Goal: Information Seeking & Learning: Learn about a topic

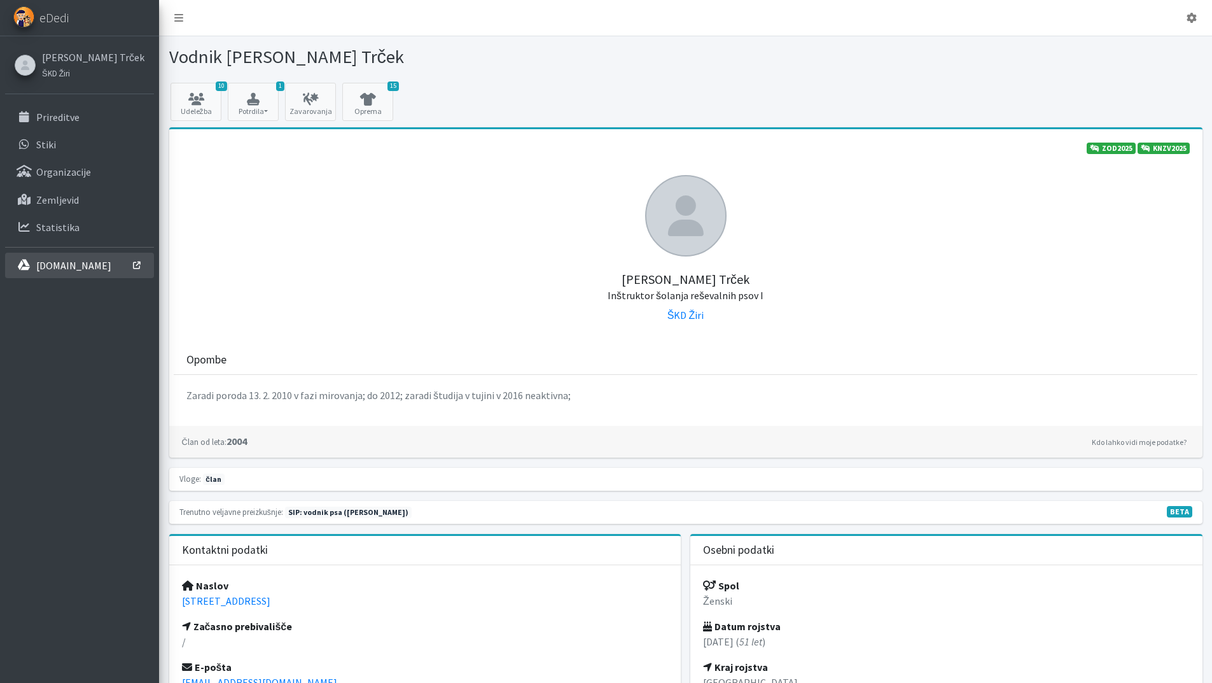
click at [83, 269] on p "[DOMAIN_NAME]" at bounding box center [73, 265] width 75 height 13
click at [50, 124] on link "Prireditve" at bounding box center [79, 116] width 149 height 25
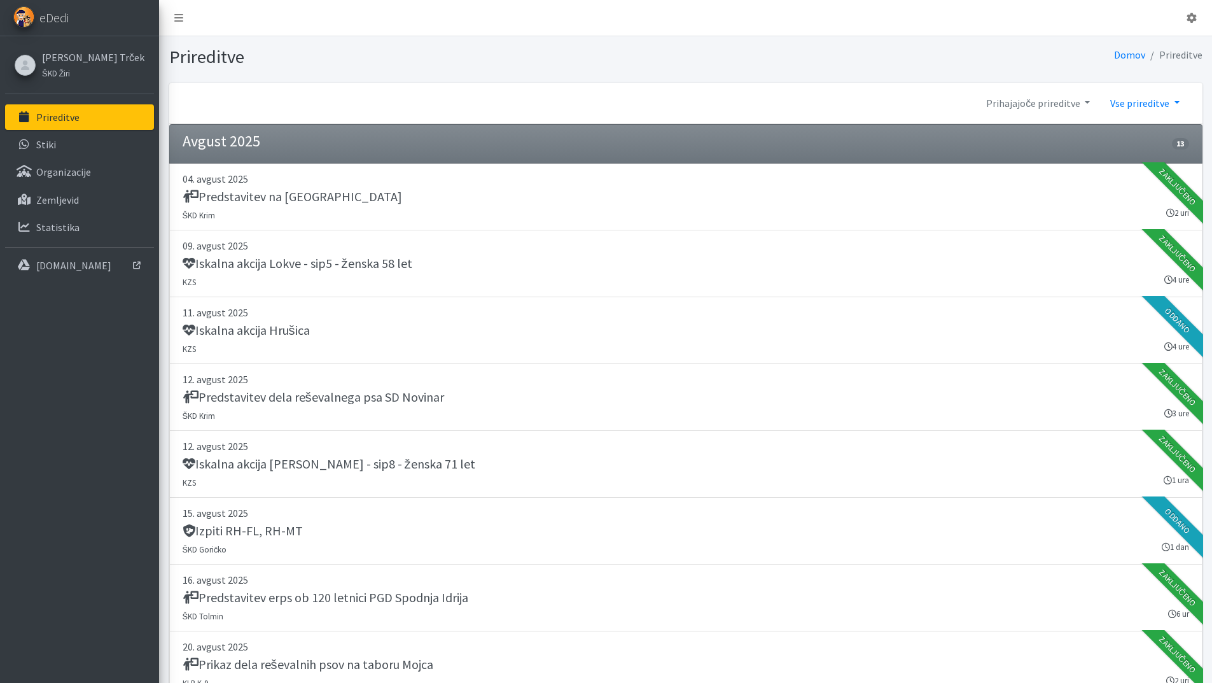
click at [1135, 106] on link "Vse prireditve" at bounding box center [1144, 102] width 89 height 25
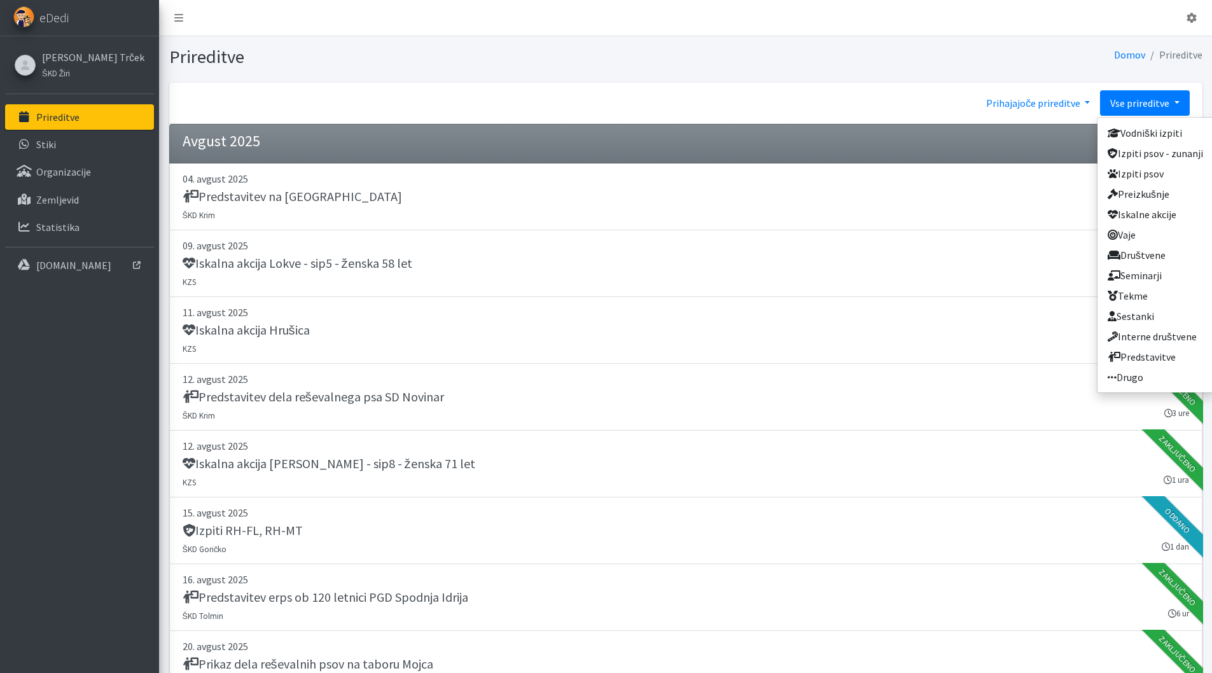
click at [1063, 105] on link "Prihajajoče prireditve" at bounding box center [1038, 102] width 124 height 25
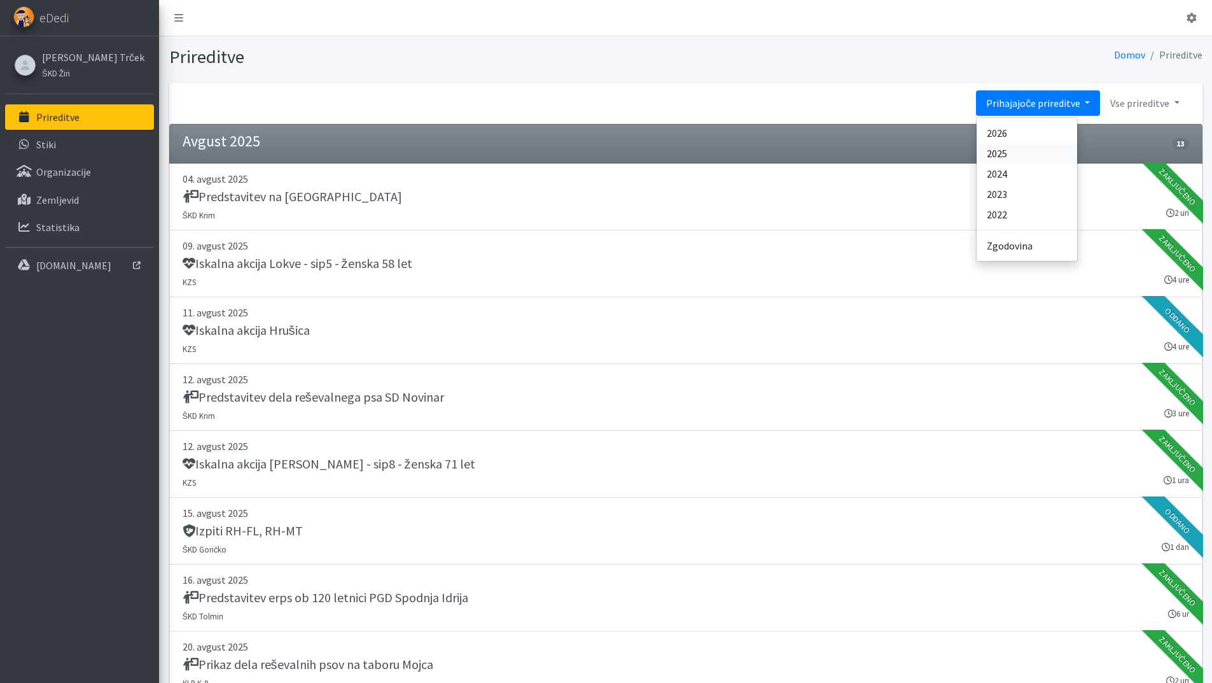
click at [1023, 151] on link "2025" at bounding box center [1027, 153] width 101 height 20
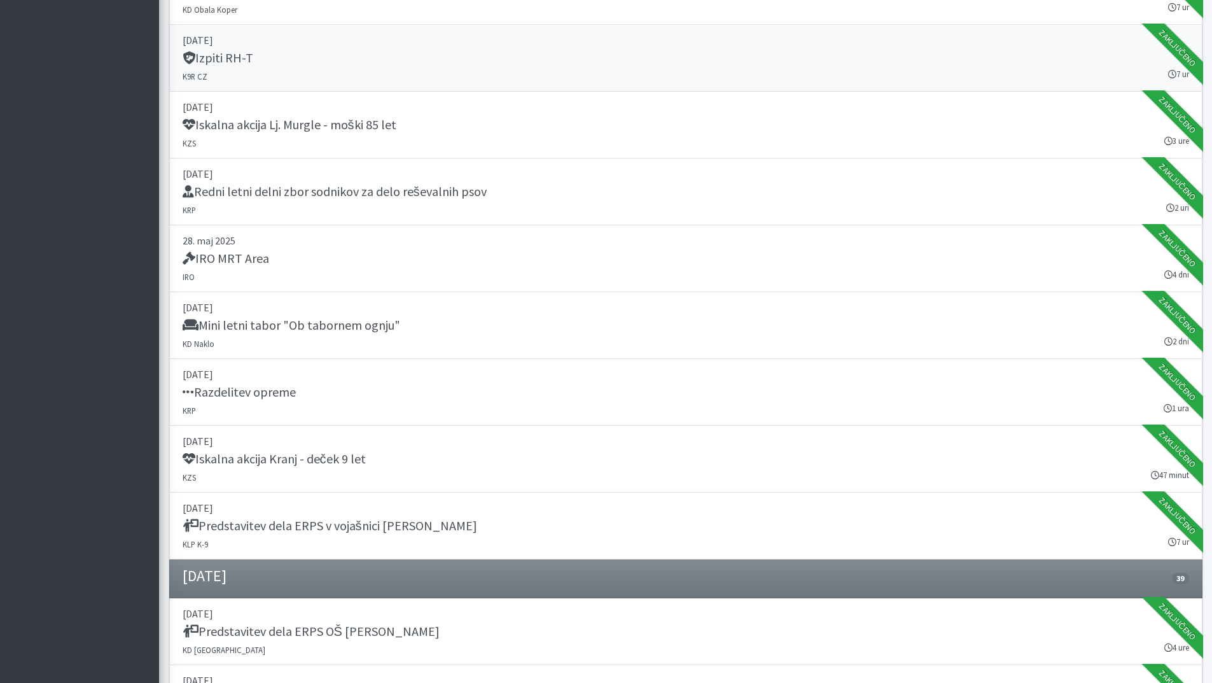
scroll to position [9481, 0]
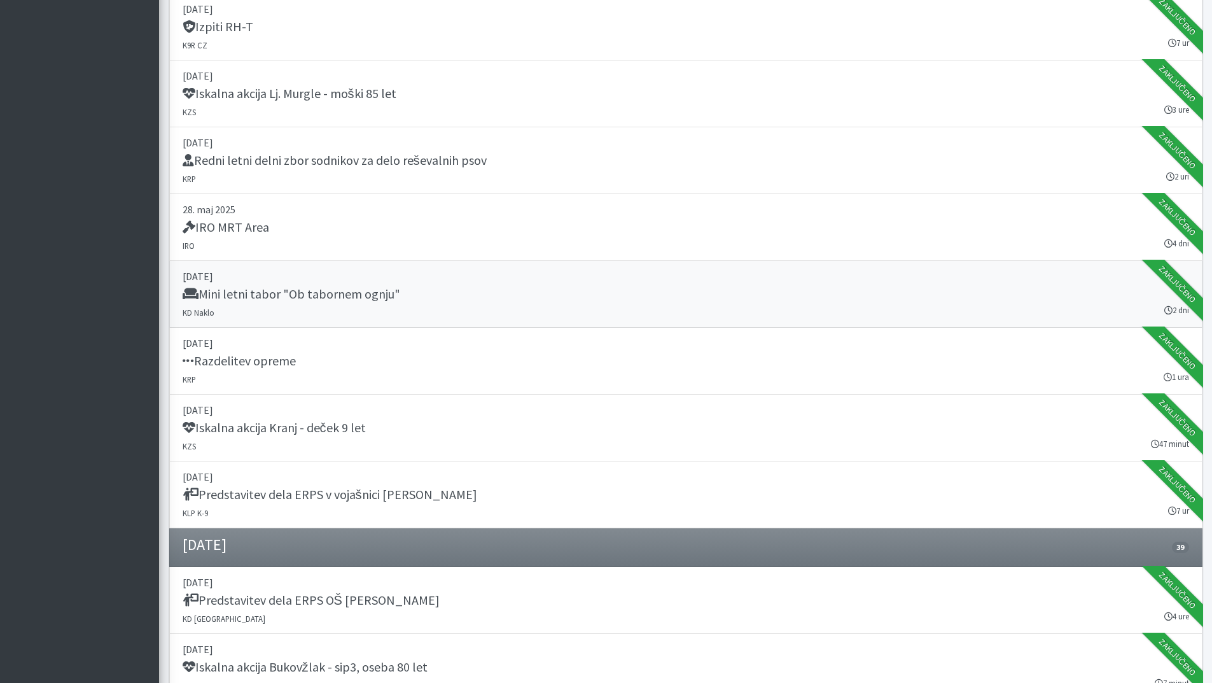
click at [400, 290] on div "Mini letni tabor "Ob tabornem ognju"" at bounding box center [686, 295] width 1007 height 18
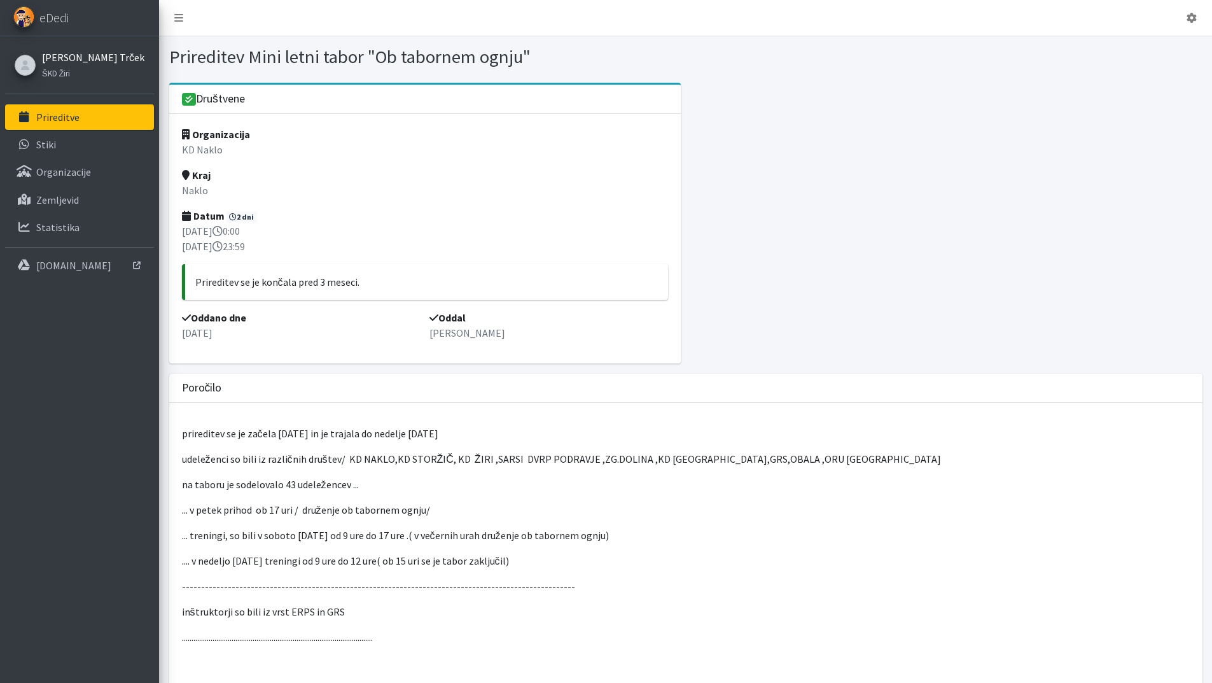
click at [67, 52] on link "[PERSON_NAME] Trček" at bounding box center [93, 57] width 102 height 15
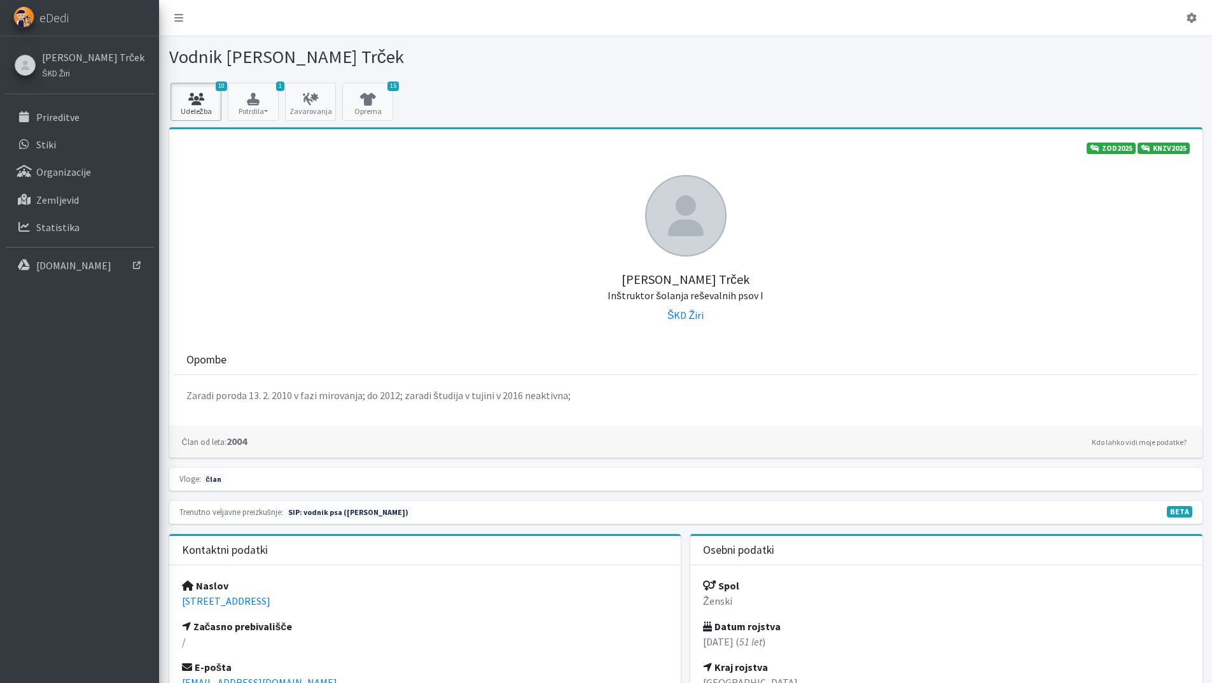
click at [197, 90] on link "10 Udeležba" at bounding box center [196, 102] width 51 height 38
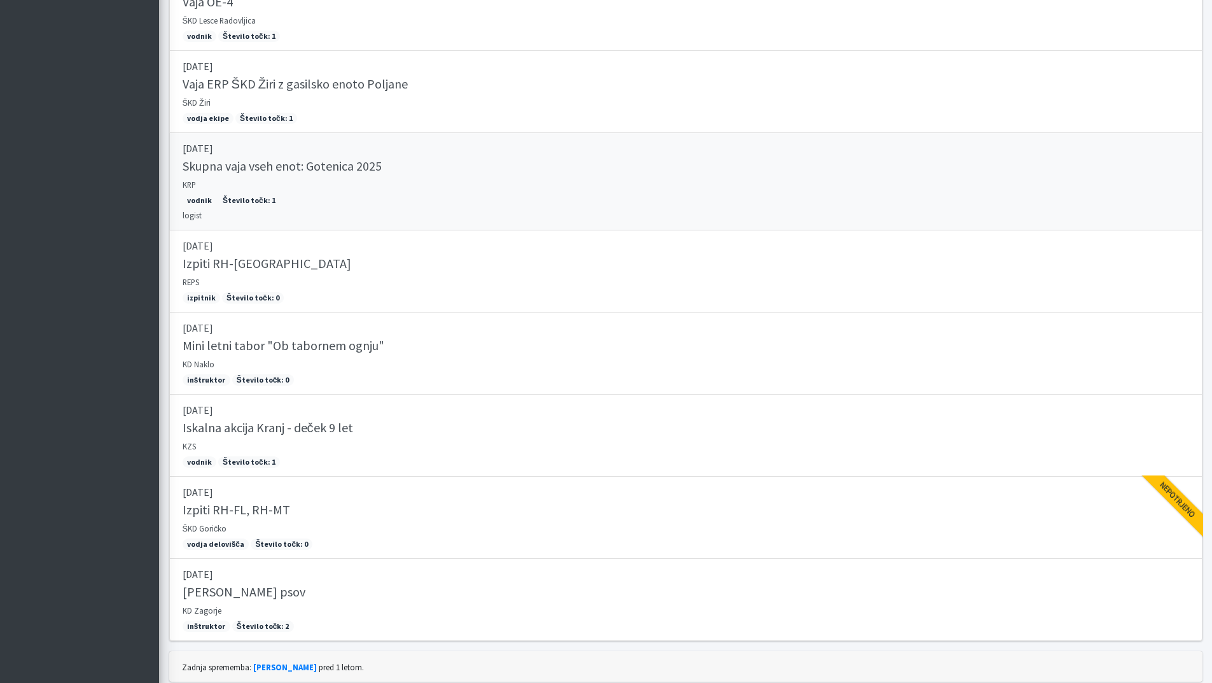
scroll to position [573, 0]
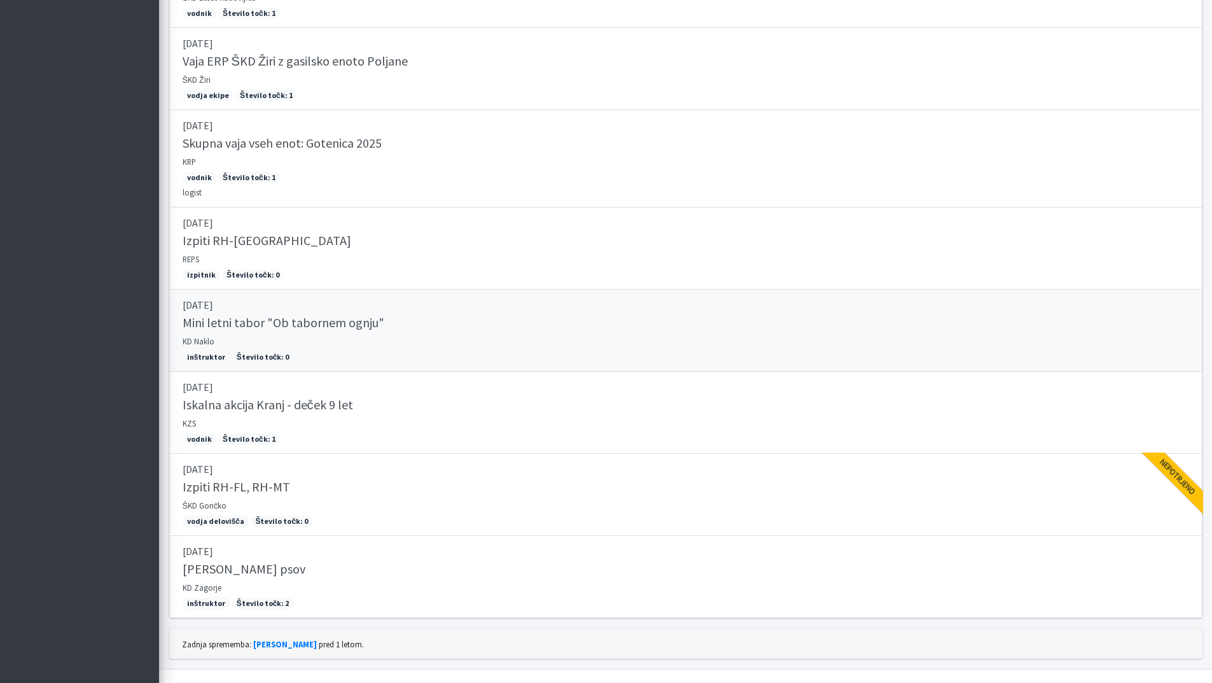
click at [334, 326] on h5 "Mini letni tabor "Ob tabornem ognju"" at bounding box center [284, 322] width 202 height 15
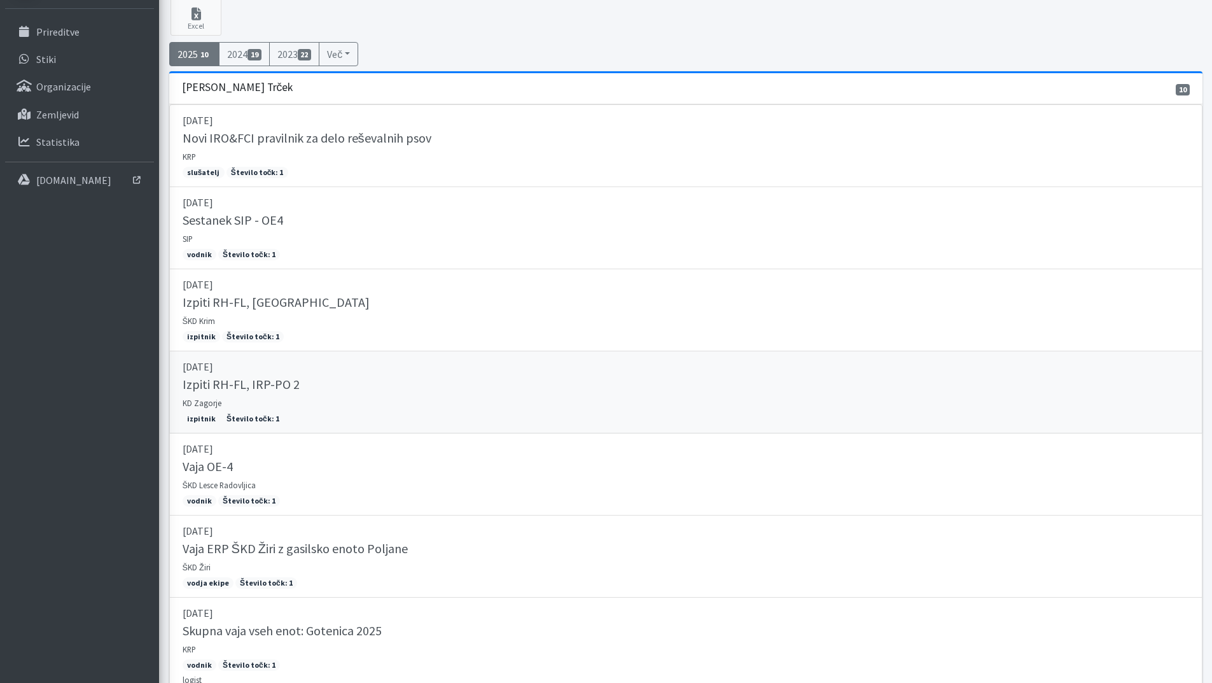
scroll to position [0, 0]
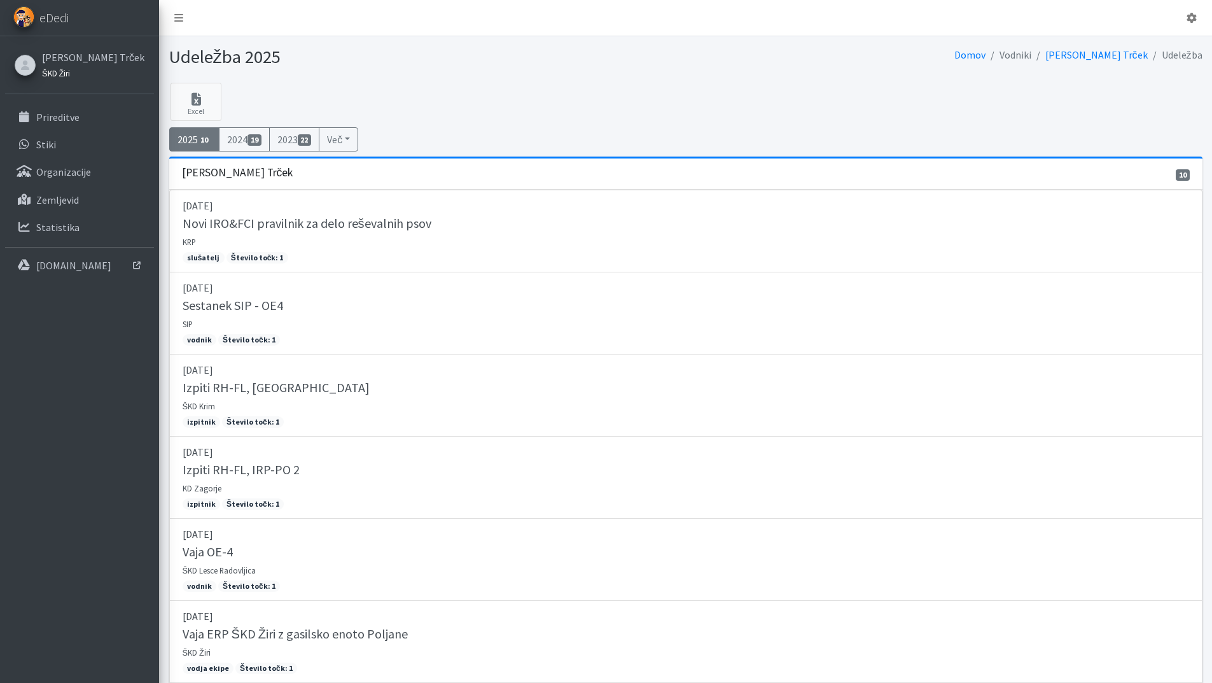
click at [58, 69] on small "ŠKD Žiri" at bounding box center [56, 73] width 28 height 10
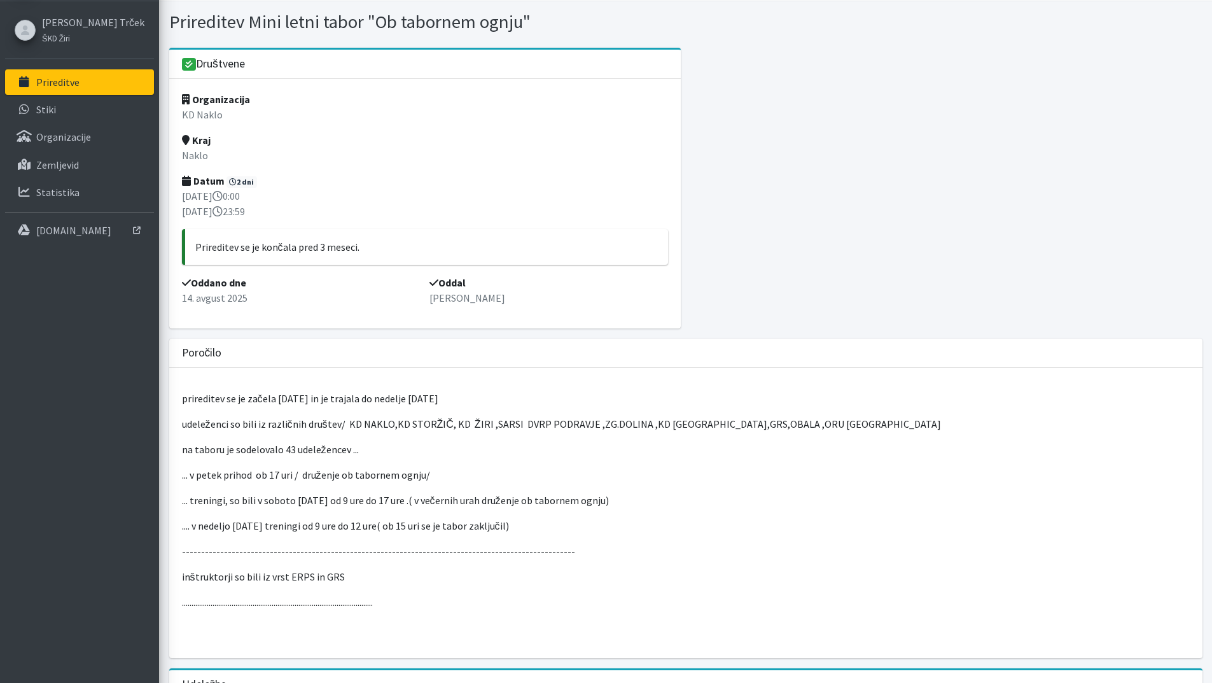
scroll to position [64, 0]
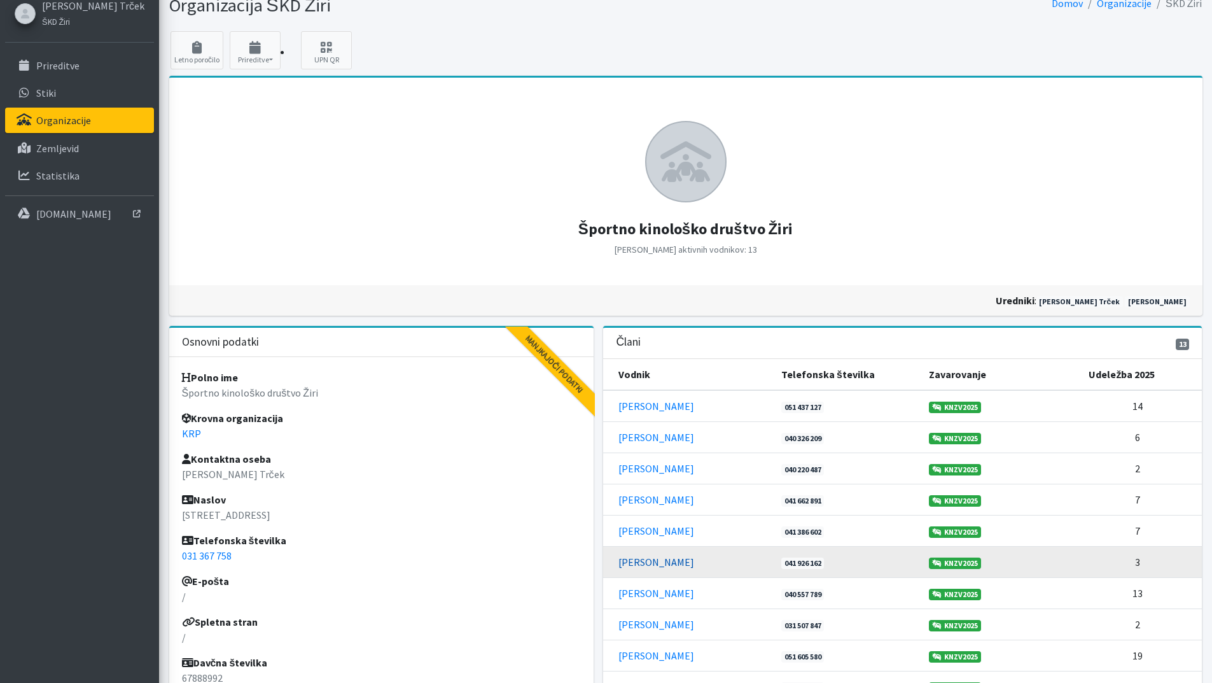
scroll to position [127, 0]
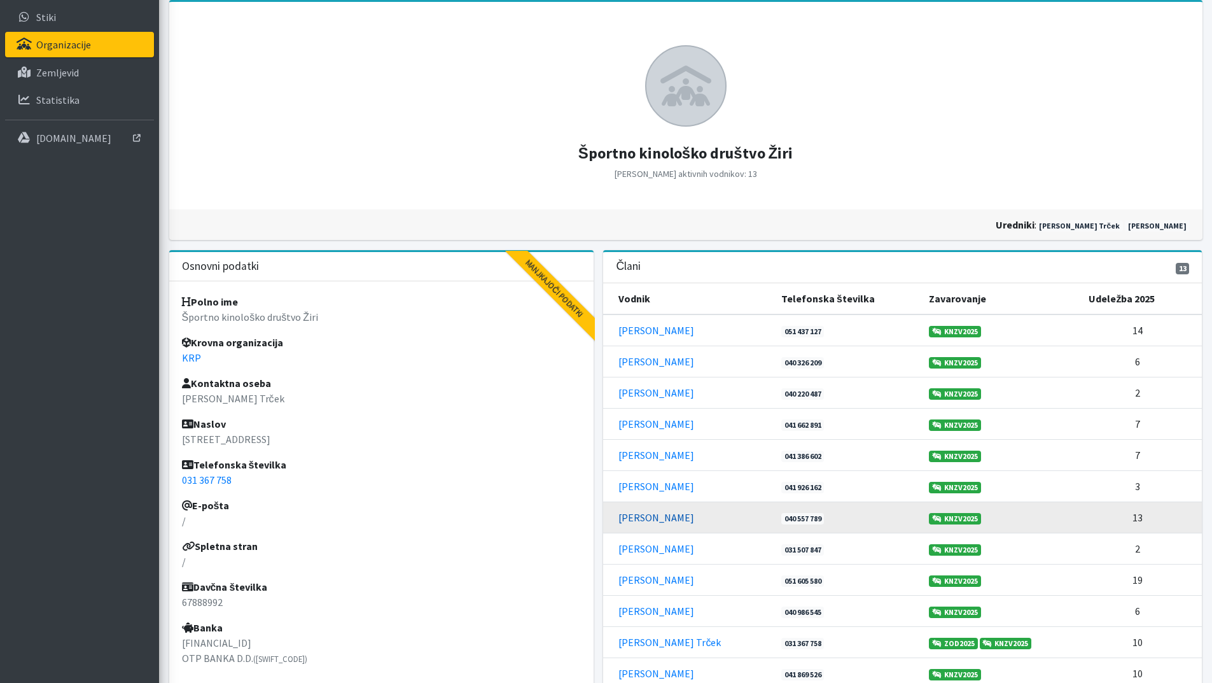
click at [635, 513] on link "[PERSON_NAME]" at bounding box center [657, 517] width 76 height 13
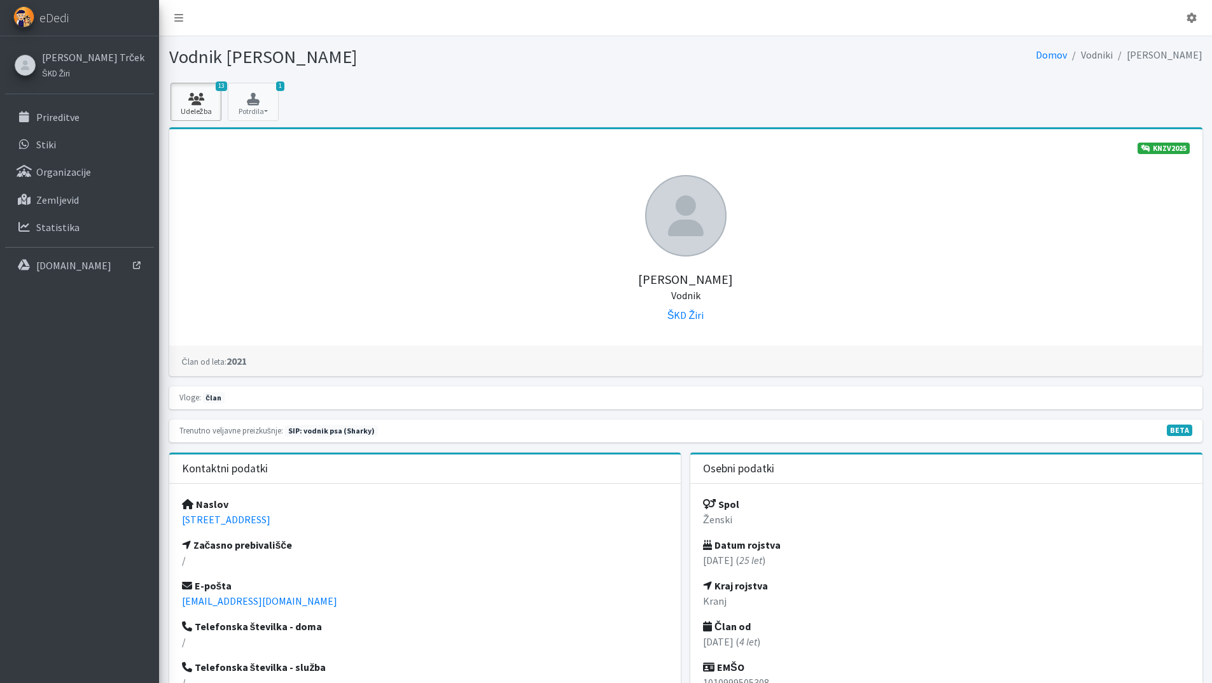
click at [186, 104] on icon at bounding box center [195, 99] width 43 height 13
click at [56, 74] on small "ŠKD Žiri" at bounding box center [56, 73] width 28 height 10
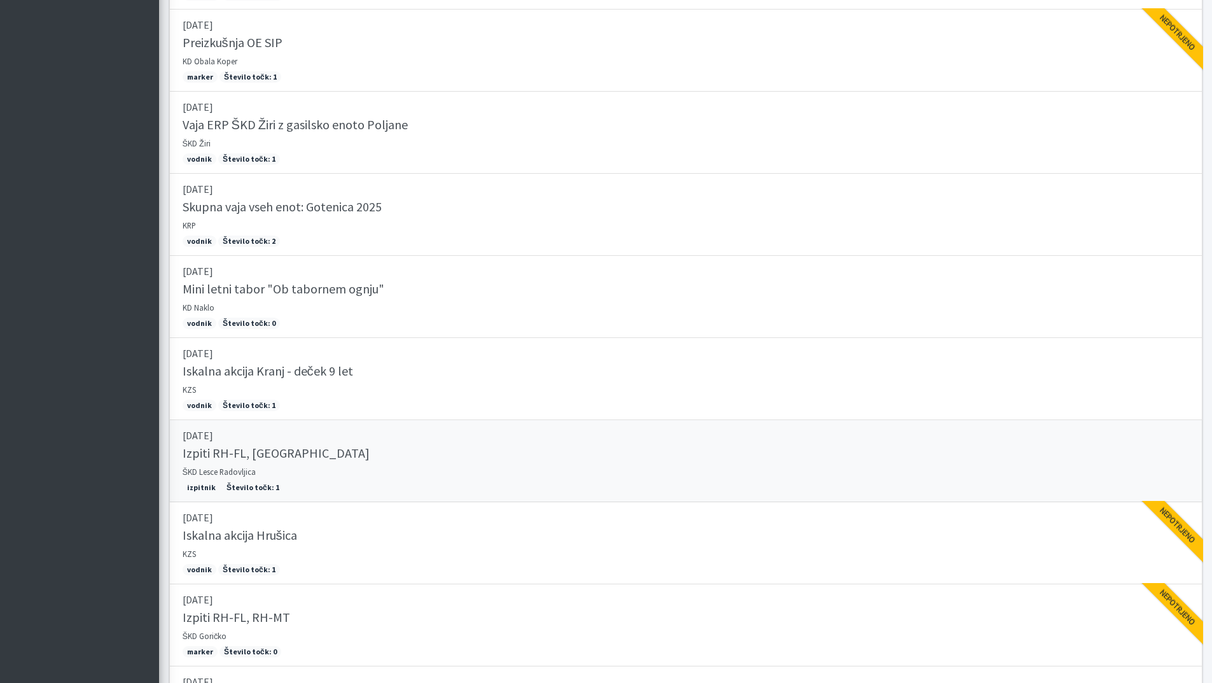
scroll to position [445, 0]
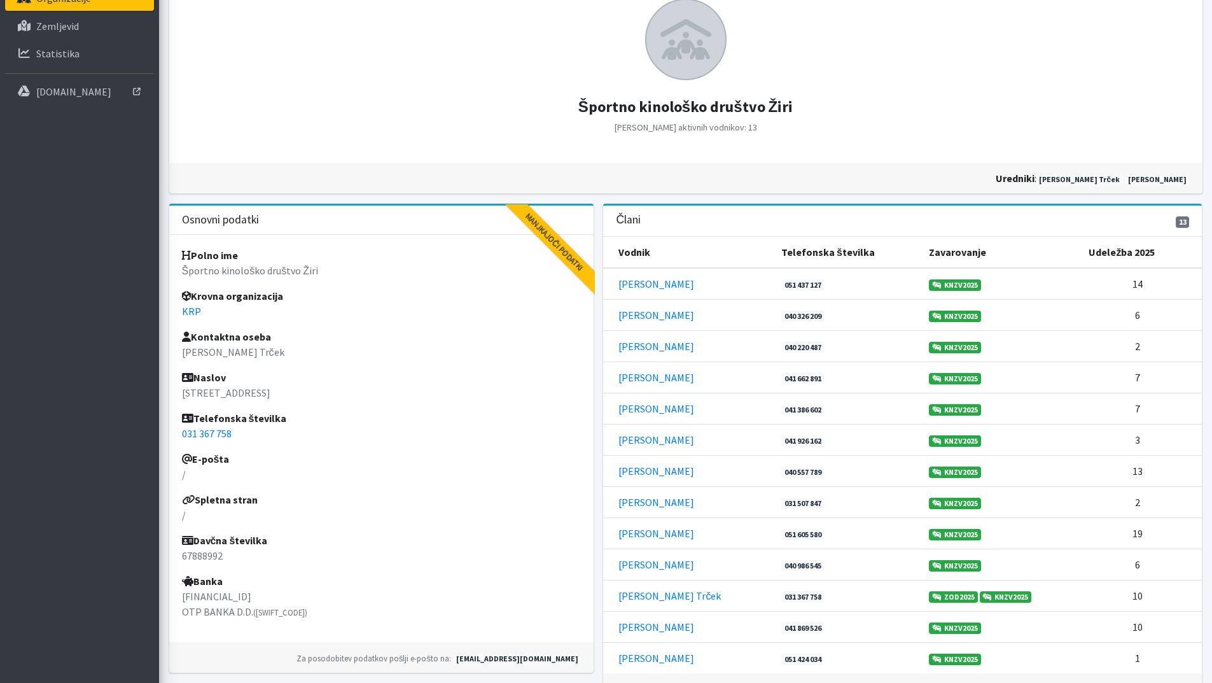
scroll to position [191, 0]
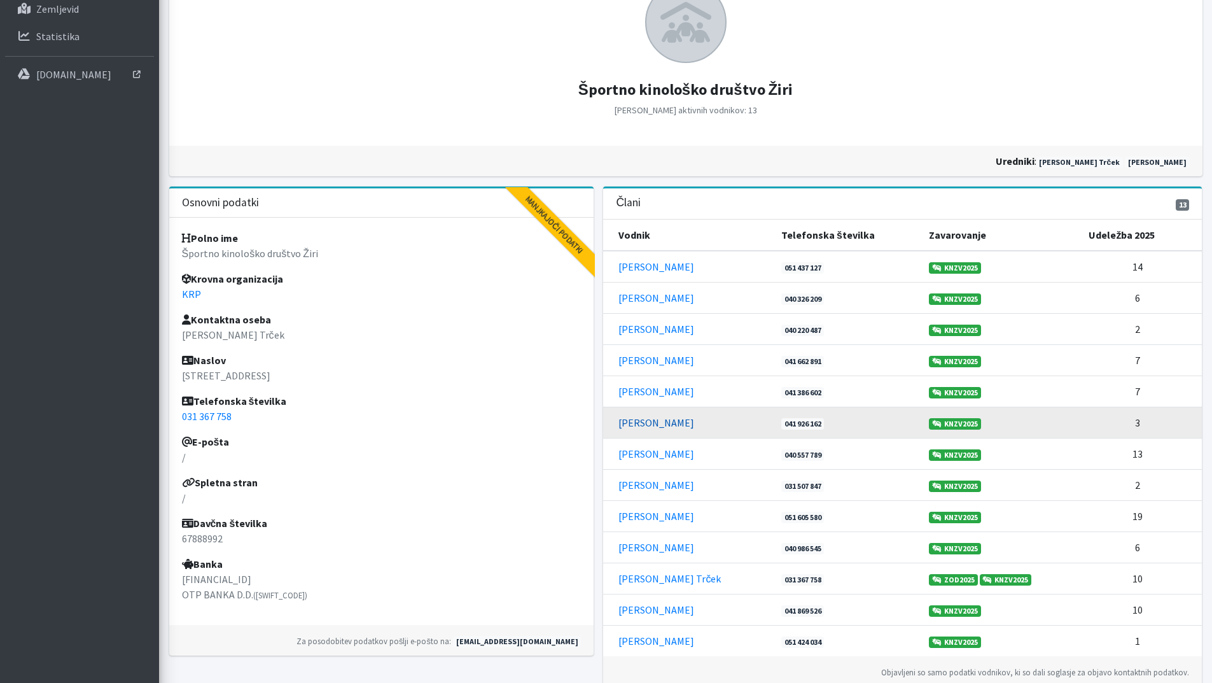
click at [650, 419] on link "[PERSON_NAME]" at bounding box center [657, 422] width 76 height 13
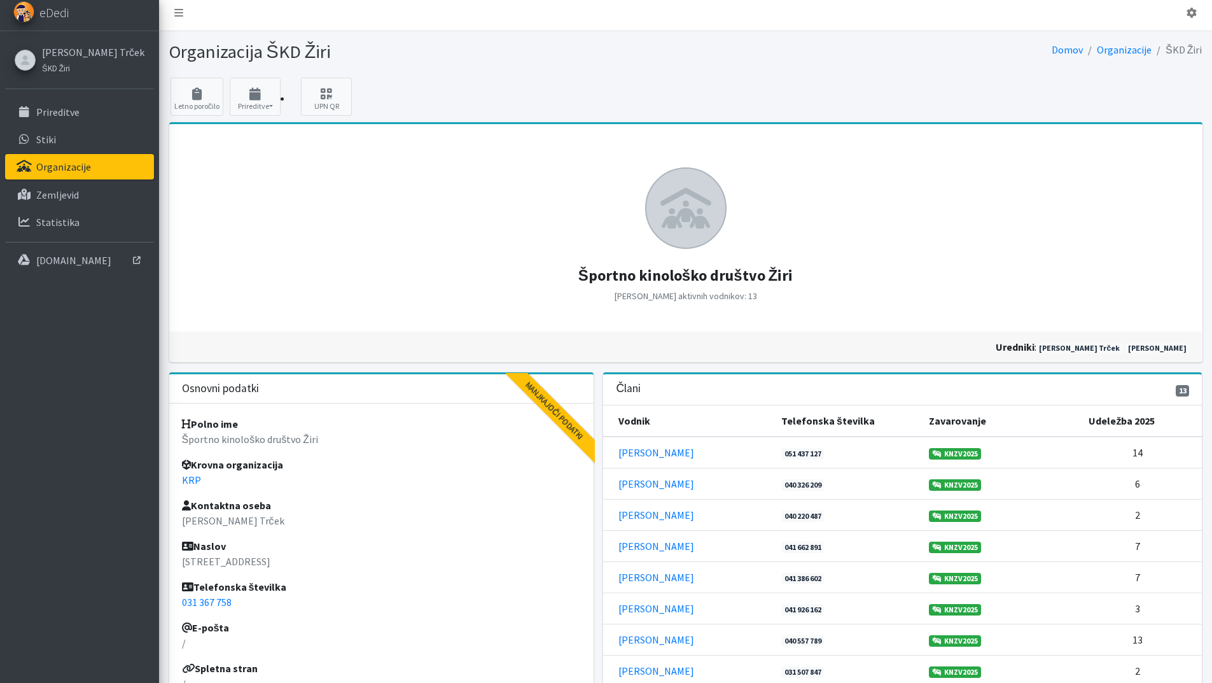
scroll to position [0, 0]
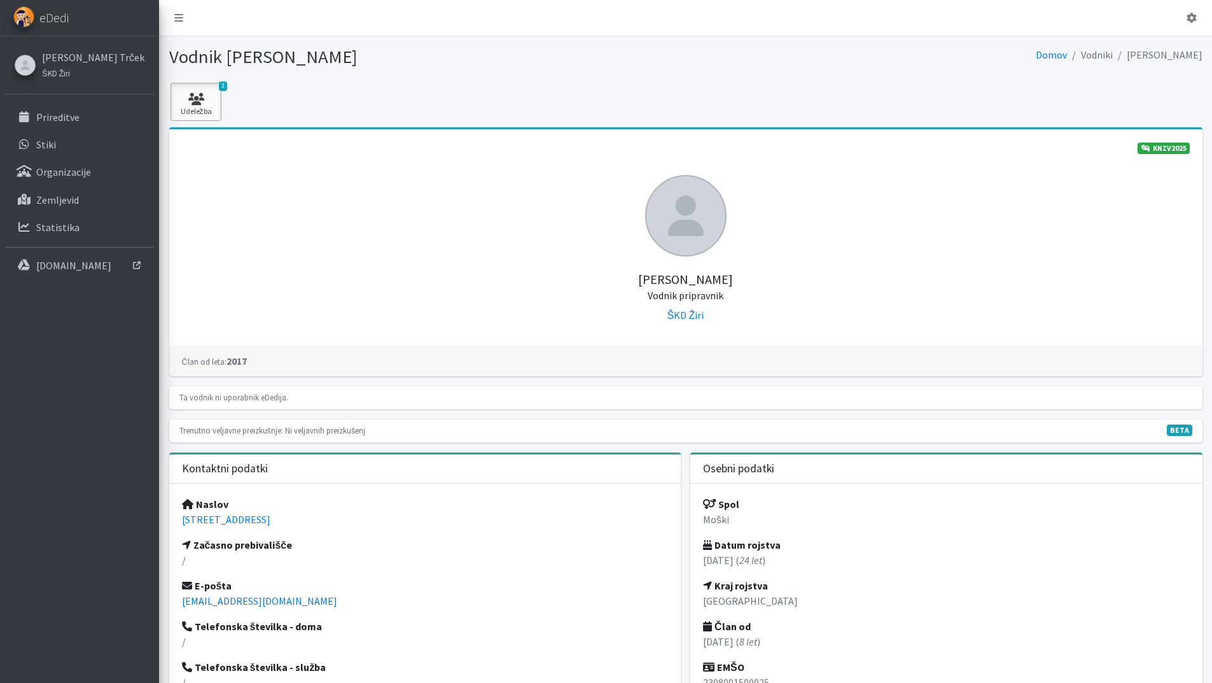
click at [200, 107] on link "3 Udeležba" at bounding box center [196, 102] width 51 height 38
